Goal: Task Accomplishment & Management: Manage account settings

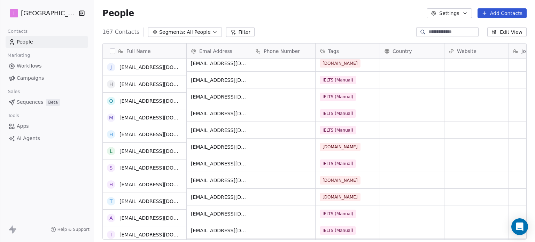
scroll to position [104, 0]
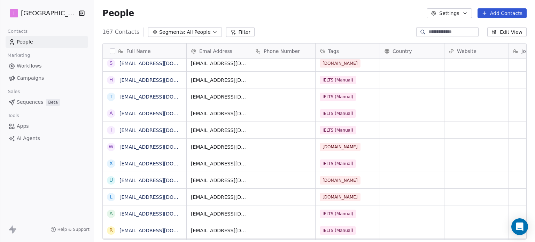
click at [438, 31] on input at bounding box center [452, 32] width 49 height 7
paste input "**********"
type input "**********"
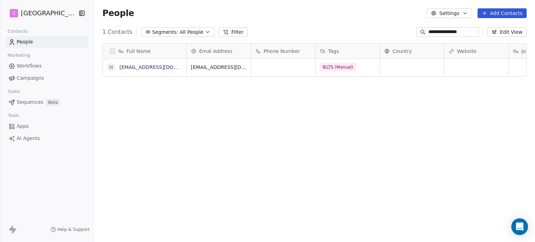
scroll to position [208, 435]
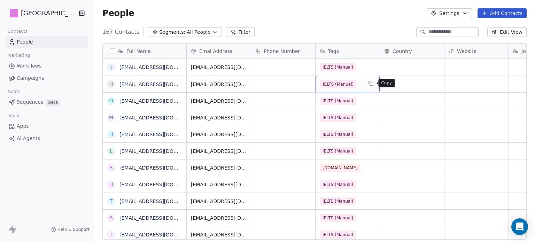
click at [369, 83] on icon "grid" at bounding box center [371, 83] width 6 height 6
click at [362, 85] on div "IELTS (Manual)" at bounding box center [341, 84] width 42 height 8
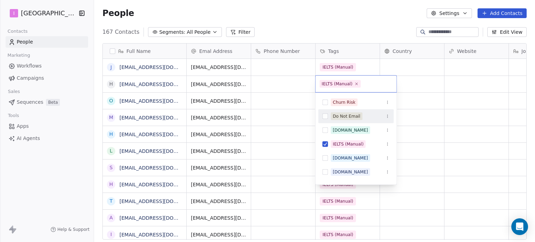
click at [334, 117] on div "Do Not Email" at bounding box center [347, 116] width 28 height 6
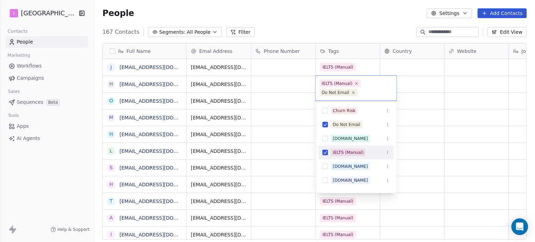
click at [333, 152] on div "IELTS (Manual)" at bounding box center [348, 152] width 31 height 6
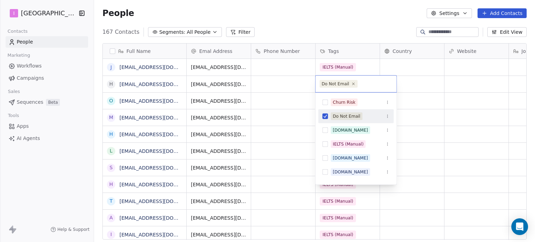
click at [356, 26] on html "I IELTS University Contacts People Marketing Workflows Campaigns Sales Sequence…" at bounding box center [267, 121] width 535 height 242
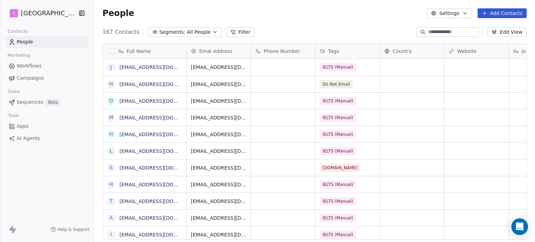
click at [511, 31] on button "Edit View" at bounding box center [506, 32] width 39 height 10
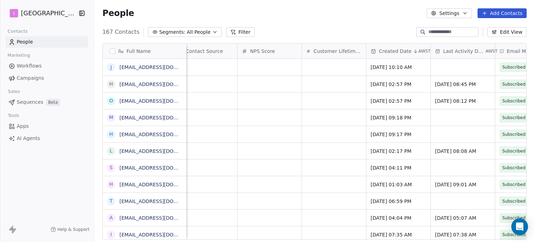
scroll to position [0, 584]
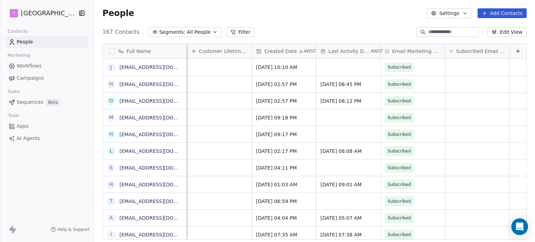
drag, startPoint x: 272, startPoint y: 49, endPoint x: 262, endPoint y: 25, distance: 26.7
click at [262, 25] on div "People Settings Add Contacts" at bounding box center [314, 13] width 441 height 26
click at [512, 31] on button "Edit View" at bounding box center [506, 32] width 39 height 10
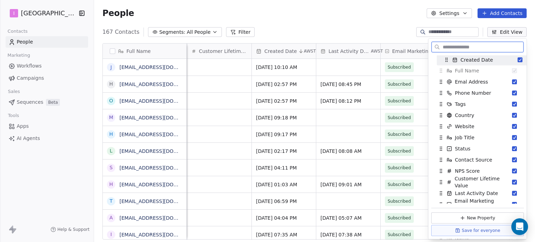
scroll to position [0, 0]
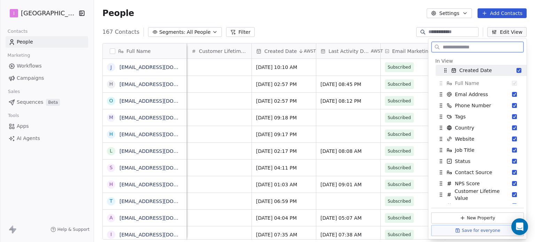
drag, startPoint x: 441, startPoint y: 124, endPoint x: 445, endPoint y: 69, distance: 55.2
click at [445, 69] on icon "Suggestions" at bounding box center [446, 71] width 6 height 6
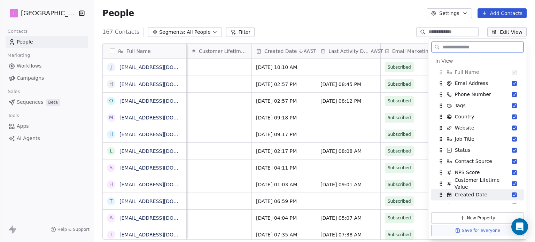
click at [486, 232] on button "Save for everyone" at bounding box center [477, 230] width 93 height 11
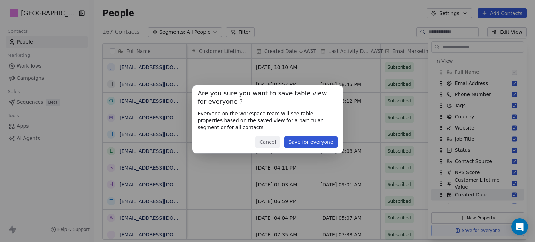
click at [307, 139] on button "Save for everyone" at bounding box center [310, 142] width 53 height 11
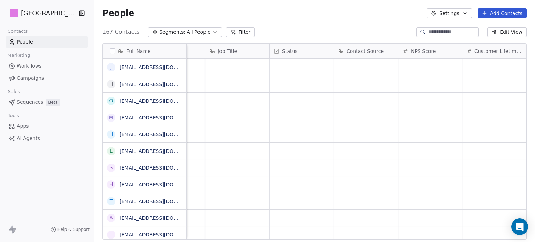
scroll to position [0, 584]
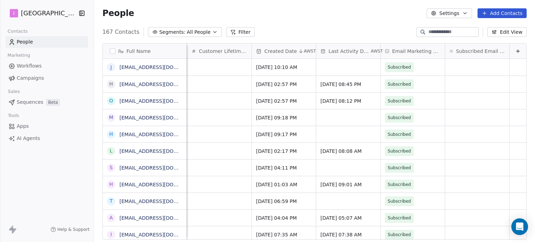
click at [500, 32] on button "Edit View" at bounding box center [506, 32] width 39 height 10
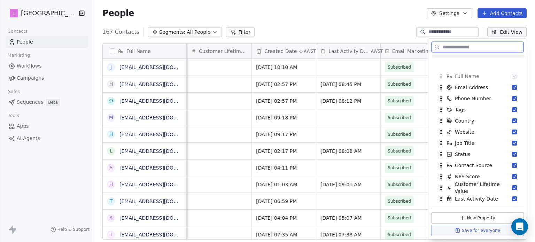
scroll to position [0, 0]
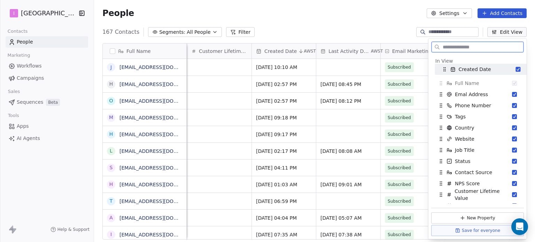
drag, startPoint x: 441, startPoint y: 124, endPoint x: 445, endPoint y: 68, distance: 55.8
click at [445, 68] on icon "Suggestions" at bounding box center [445, 70] width 6 height 6
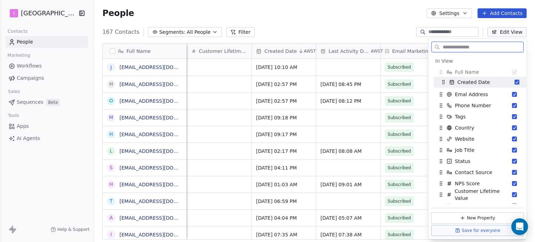
drag, startPoint x: 440, startPoint y: 193, endPoint x: 443, endPoint y: 80, distance: 112.9
click at [443, 80] on icon "Suggestions" at bounding box center [444, 82] width 6 height 6
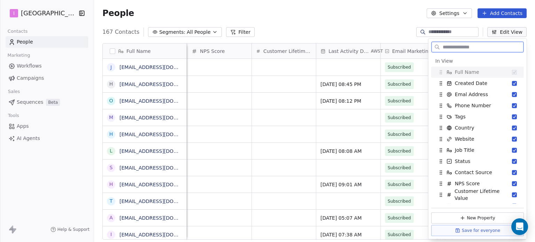
click at [441, 70] on icon "Suggestions" at bounding box center [441, 70] width 0 height 0
drag, startPoint x: 441, startPoint y: 81, endPoint x: 442, endPoint y: 67, distance: 14.0
click at [442, 67] on icon "Suggestions" at bounding box center [443, 70] width 6 height 6
click at [488, 229] on button "Save for everyone" at bounding box center [477, 230] width 93 height 11
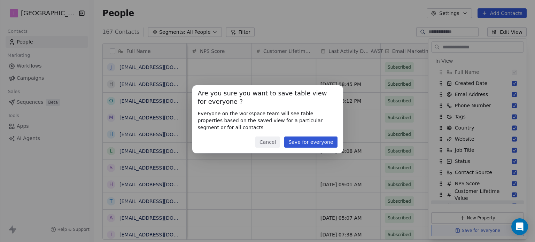
click at [319, 140] on button "Save for everyone" at bounding box center [310, 142] width 53 height 11
